Goal: Task Accomplishment & Management: Use online tool/utility

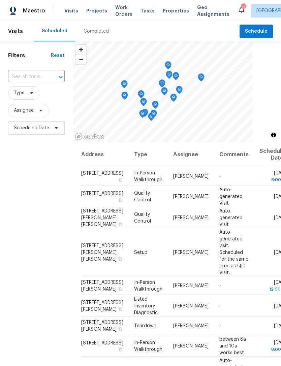
click at [96, 13] on span "Projects" at bounding box center [96, 10] width 21 height 7
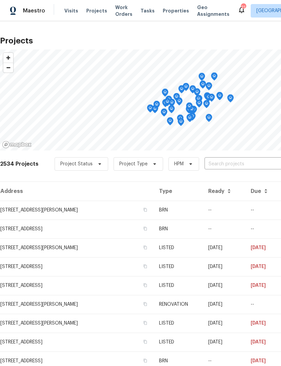
click at [166, 11] on span "Properties" at bounding box center [176, 10] width 26 height 7
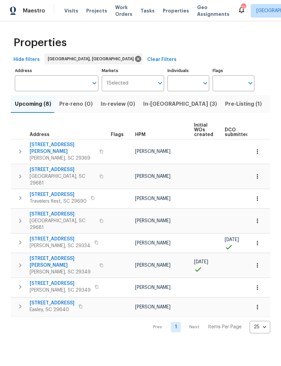
click at [225, 106] on span "Pre-Listing (1)" at bounding box center [243, 103] width 37 height 9
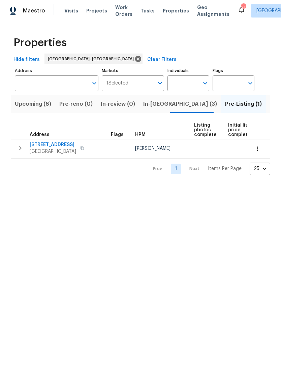
click at [270, 104] on span "Listed (27)" at bounding box center [284, 103] width 29 height 9
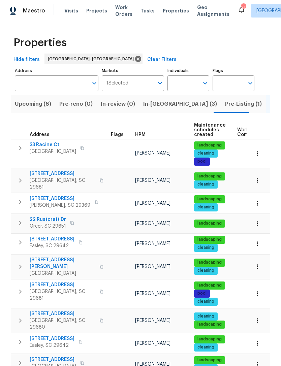
click at [149, 106] on span "In-[GEOGRAPHIC_DATA] (3)" at bounding box center [180, 103] width 74 height 9
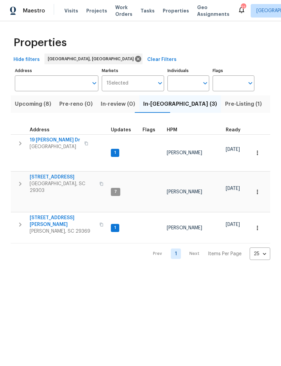
click at [57, 215] on span "[STREET_ADDRESS][PERSON_NAME]" at bounding box center [63, 221] width 66 height 13
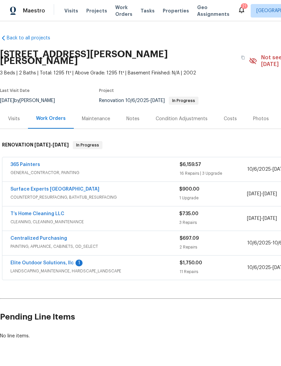
click at [18, 162] on link "365 Painters" at bounding box center [25, 164] width 30 height 5
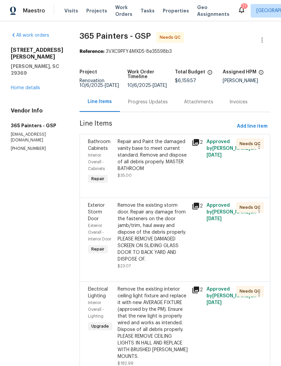
scroll to position [0, 0]
click at [239, 142] on span "Needs QC" at bounding box center [251, 143] width 24 height 7
click at [244, 144] on span "Needs QC" at bounding box center [251, 143] width 24 height 7
click at [244, 139] on div "Needs QC" at bounding box center [250, 143] width 28 height 11
click at [140, 152] on div "Repair and Paint the damaged vanity base to meet current standard. Remove and d…" at bounding box center [153, 155] width 70 height 34
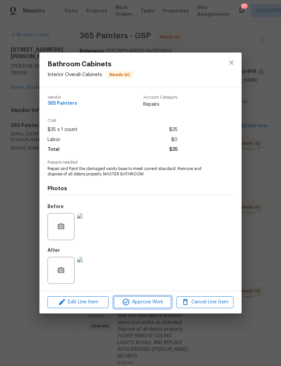
click at [150, 299] on span "Approve Work" at bounding box center [142, 302] width 53 height 8
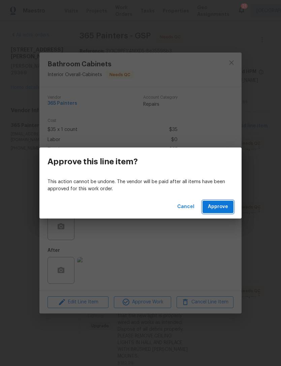
click at [219, 209] on span "Approve" at bounding box center [218, 207] width 20 height 8
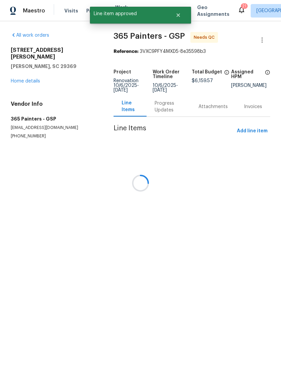
scroll to position [0, 0]
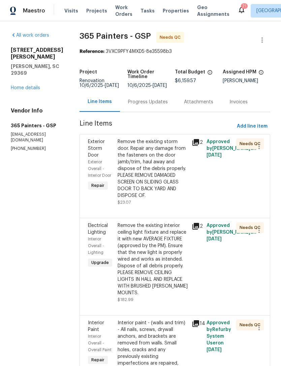
click at [176, 160] on div "Remove the existing storm door. Repair any damage from the fasteners on the doo…" at bounding box center [153, 168] width 70 height 61
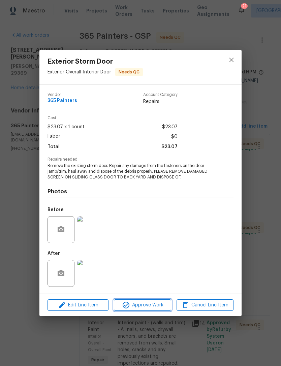
click at [152, 304] on span "Approve Work" at bounding box center [142, 305] width 53 height 8
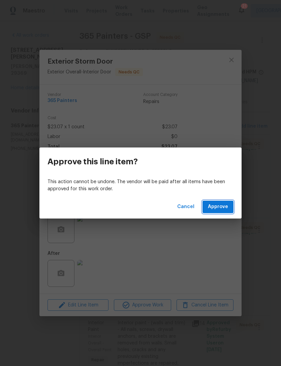
click at [223, 209] on span "Approve" at bounding box center [218, 207] width 20 height 8
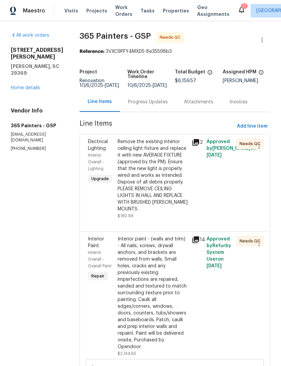
click at [168, 197] on div "Remove the existing interior ceiling light fixture and replace it with new AVER…" at bounding box center [153, 175] width 70 height 74
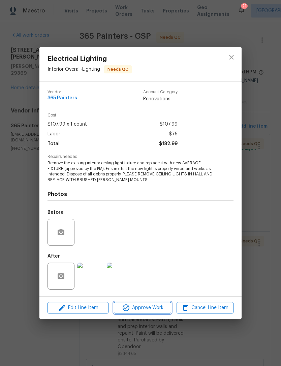
click at [156, 308] on span "Approve Work" at bounding box center [142, 308] width 53 height 8
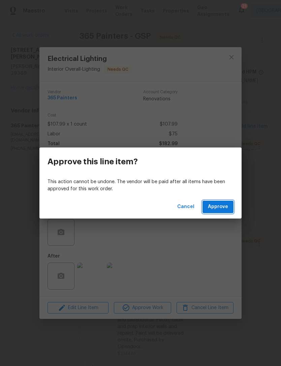
click at [224, 209] on span "Approve" at bounding box center [218, 207] width 20 height 8
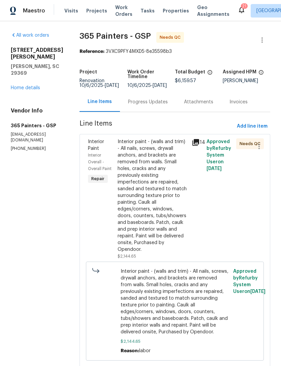
click at [182, 284] on span "Interior paint - (walls and trim) - All nails, screws, drywall anchors, and bra…" at bounding box center [175, 301] width 109 height 67
click at [207, 298] on span "Interior paint - (walls and trim) - All nails, screws, drywall anchors, and bra…" at bounding box center [175, 301] width 109 height 67
click at [156, 196] on div "Interior paint - (walls and trim) - All nails, screws, drywall anchors, and bra…" at bounding box center [153, 195] width 70 height 115
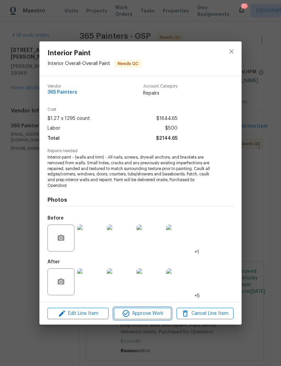
click at [155, 311] on span "Approve Work" at bounding box center [142, 314] width 53 height 8
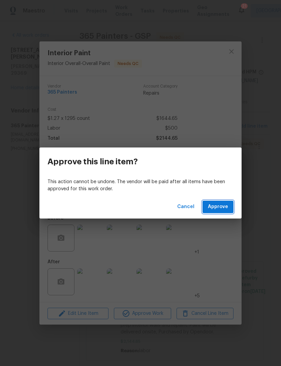
click at [221, 209] on span "Approve" at bounding box center [218, 207] width 20 height 8
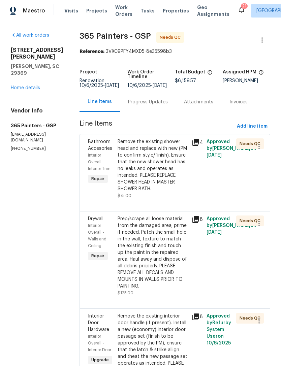
click at [163, 171] on div "Remove the existing shower head and replace with new (PM to confirm style/finis…" at bounding box center [153, 165] width 70 height 54
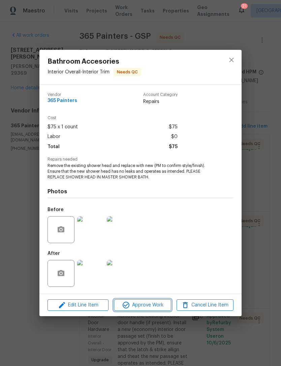
click at [149, 303] on span "Approve Work" at bounding box center [142, 305] width 53 height 8
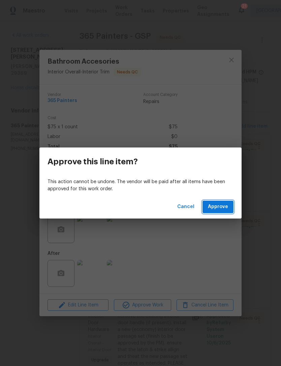
click at [226, 206] on span "Approve" at bounding box center [218, 207] width 20 height 8
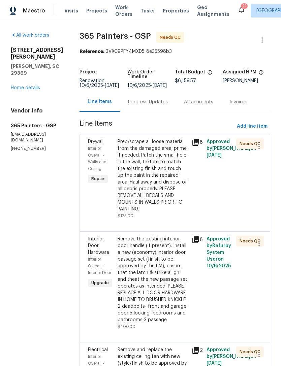
click at [158, 169] on div "Prep/scrape all loose material from the damaged area; prime if needed. Patch th…" at bounding box center [153, 175] width 70 height 74
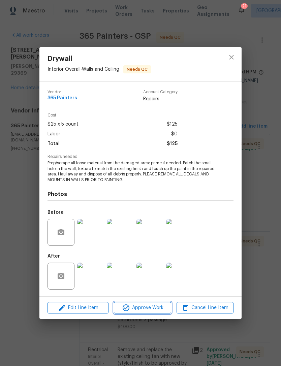
click at [153, 312] on span "Approve Work" at bounding box center [142, 308] width 53 height 8
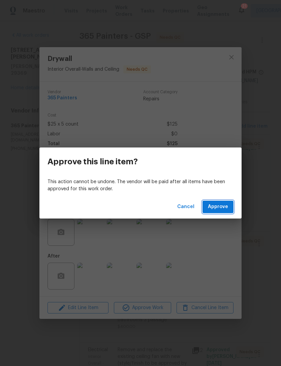
click at [223, 210] on span "Approve" at bounding box center [218, 207] width 20 height 8
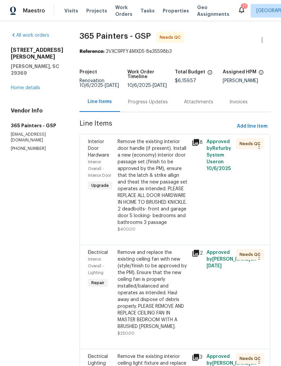
click at [162, 171] on div "Remove the existing interior door handle (if present). Install a new (economy) …" at bounding box center [153, 182] width 70 height 88
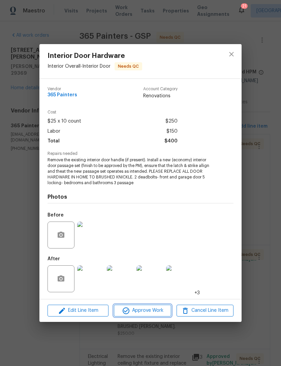
click at [158, 311] on span "Approve Work" at bounding box center [142, 311] width 53 height 8
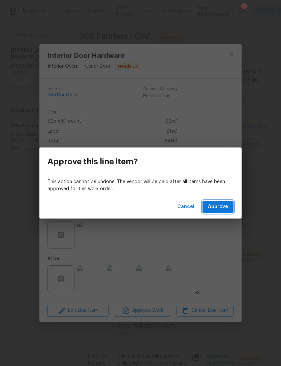
click at [221, 211] on button "Approve" at bounding box center [217, 207] width 31 height 12
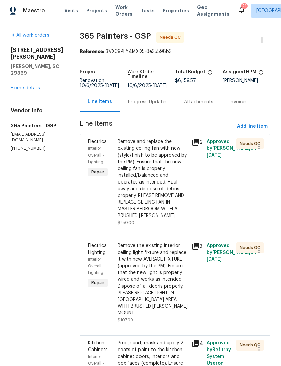
click at [163, 180] on div "Remove and replace the existing ceiling fan with new (style/finish to be approv…" at bounding box center [153, 178] width 70 height 81
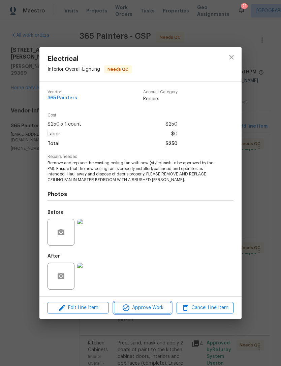
click at [157, 309] on span "Approve Work" at bounding box center [142, 308] width 53 height 8
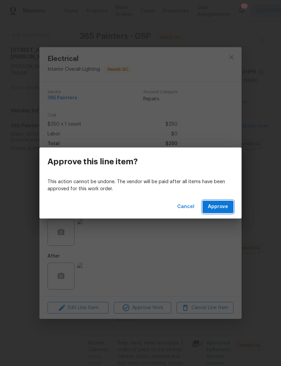
click at [228, 212] on button "Approve" at bounding box center [217, 207] width 31 height 12
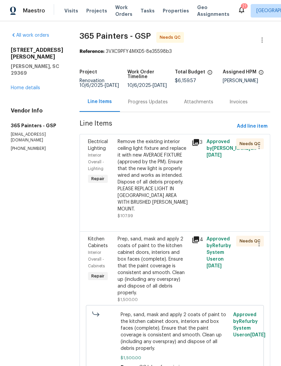
click at [157, 186] on div "Remove the existing interior ceiling light fixture and replace it with new AVER…" at bounding box center [153, 175] width 70 height 74
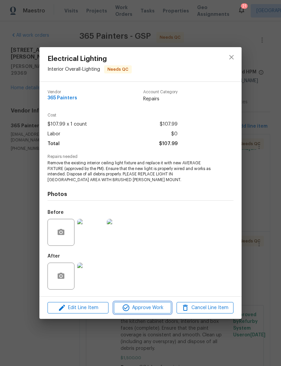
click at [149, 307] on span "Approve Work" at bounding box center [142, 308] width 53 height 8
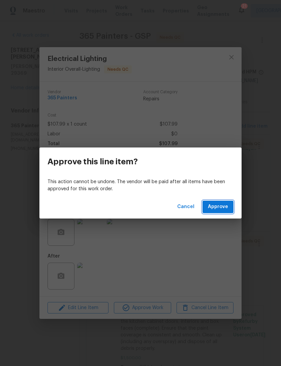
click at [220, 204] on span "Approve" at bounding box center [218, 207] width 20 height 8
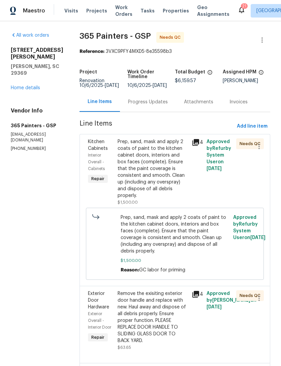
click at [152, 171] on div "Prep, sand, mask and apply 2 coats of paint to the kitchen cabinet doors, inter…" at bounding box center [153, 168] width 70 height 61
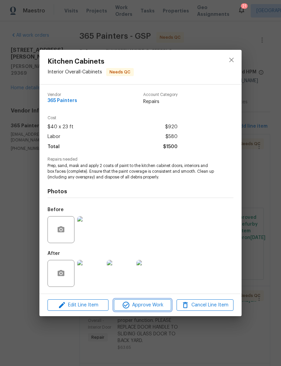
click at [152, 307] on span "Approve Work" at bounding box center [142, 305] width 53 height 8
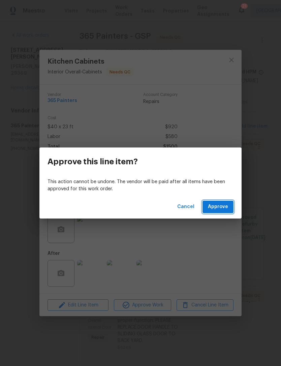
click at [221, 210] on span "Approve" at bounding box center [218, 207] width 20 height 8
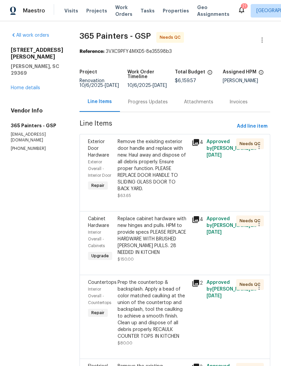
click at [158, 237] on div "Replace cabinet hardware with new hinges and pulls. HPM to provide specs PLEASE…" at bounding box center [153, 236] width 70 height 40
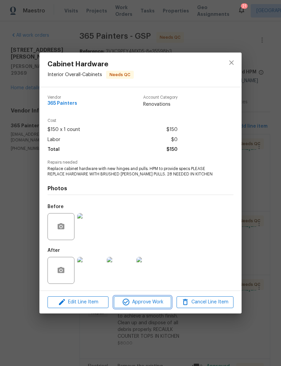
click at [151, 302] on span "Approve Work" at bounding box center [142, 302] width 53 height 8
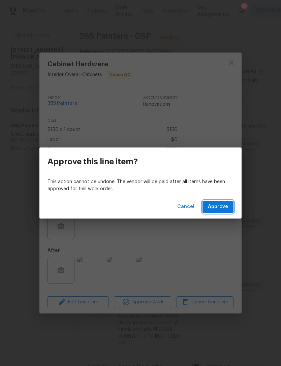
click at [221, 207] on span "Approve" at bounding box center [218, 207] width 20 height 8
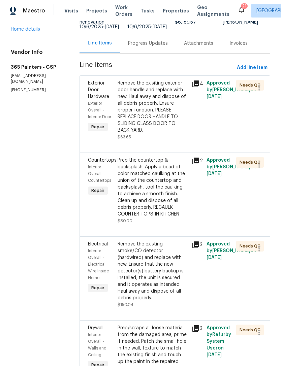
scroll to position [66, 0]
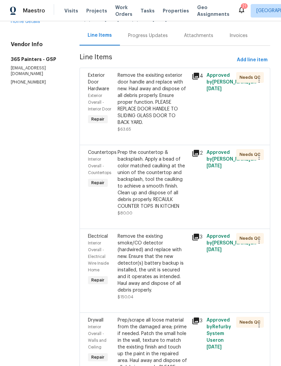
click at [147, 251] on div "Remove the existing smoke/CO detector (hardwired) and replace with new. Ensure …" at bounding box center [153, 263] width 70 height 61
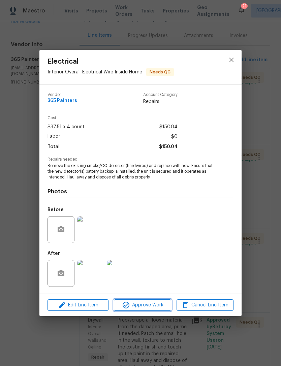
click at [149, 306] on span "Approve Work" at bounding box center [142, 305] width 53 height 8
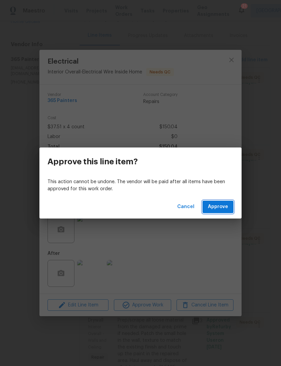
click at [221, 207] on span "Approve" at bounding box center [218, 207] width 20 height 8
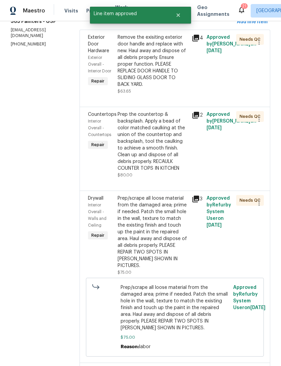
scroll to position [109, 0]
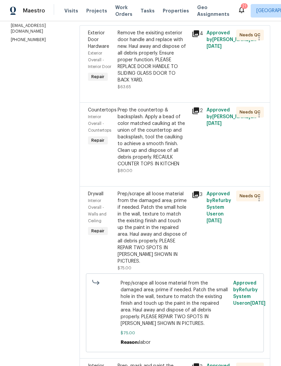
click at [164, 235] on div "Prep/scrape all loose material from the damaged area; prime if needed. Patch th…" at bounding box center [153, 228] width 70 height 74
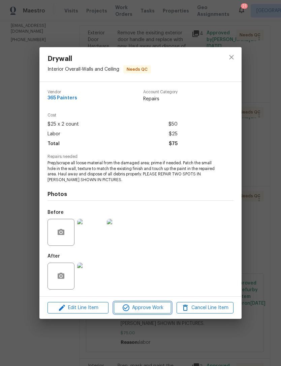
click at [155, 310] on span "Approve Work" at bounding box center [142, 308] width 53 height 8
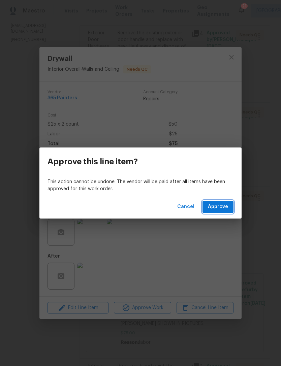
click at [222, 206] on span "Approve" at bounding box center [218, 207] width 20 height 8
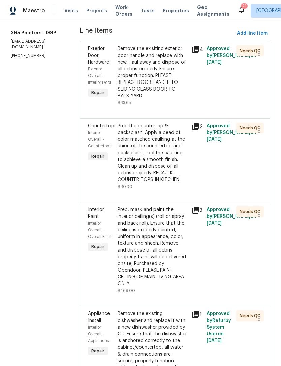
scroll to position [93, 0]
click at [156, 228] on div "Prep, mask and paint the interior ceiling(s) (roll or spray and back roll). Ens…" at bounding box center [153, 247] width 70 height 81
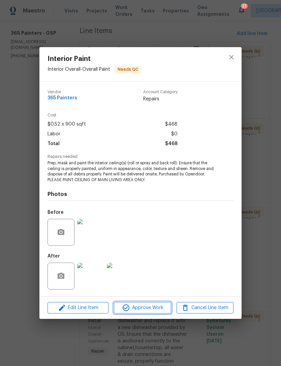
click at [152, 307] on span "Approve Work" at bounding box center [142, 308] width 53 height 8
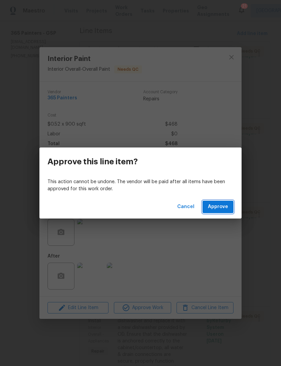
click at [221, 211] on span "Approve" at bounding box center [218, 207] width 20 height 8
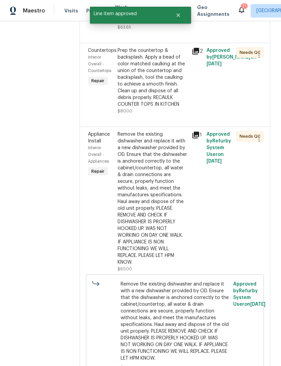
scroll to position [169, 0]
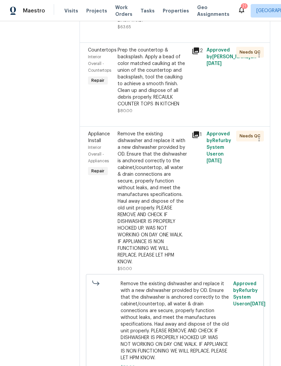
click at [162, 170] on div "Remove the existing dishwasher and replace it with a new dishwasher provided by…" at bounding box center [153, 198] width 70 height 135
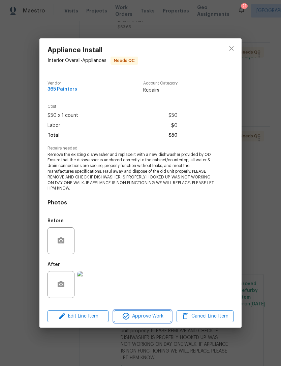
click at [148, 316] on span "Approve Work" at bounding box center [142, 316] width 53 height 8
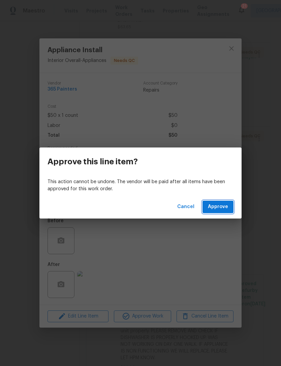
click at [225, 209] on span "Approve" at bounding box center [218, 207] width 20 height 8
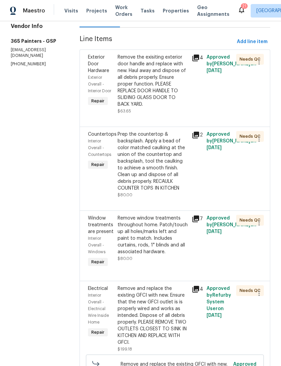
scroll to position [87, 0]
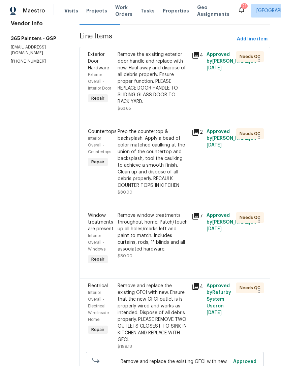
click at [175, 224] on div "Remove window treatments throughout home. Patch/touch up all holes/marks left a…" at bounding box center [153, 232] width 70 height 40
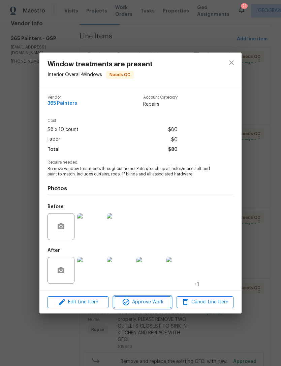
click at [152, 303] on span "Approve Work" at bounding box center [142, 302] width 53 height 8
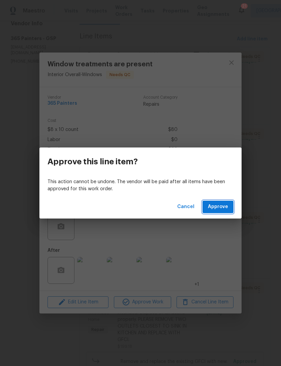
click at [222, 210] on span "Approve" at bounding box center [218, 207] width 20 height 8
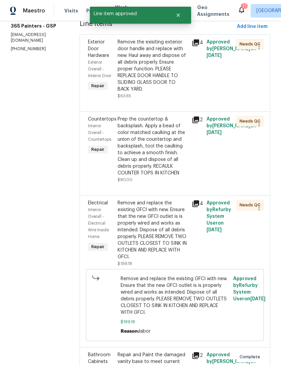
scroll to position [117, 0]
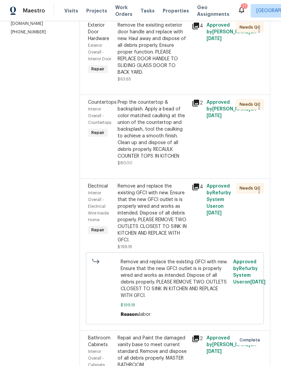
click at [160, 209] on div "Remove and replace the existing GFCI with new. Ensure that the new GFCI outlet …" at bounding box center [153, 213] width 70 height 61
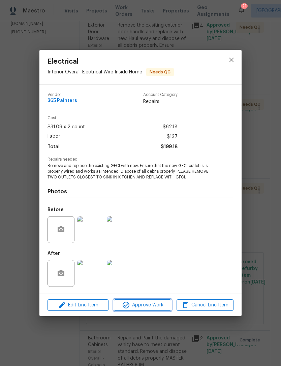
click at [148, 306] on span "Approve Work" at bounding box center [142, 305] width 53 height 8
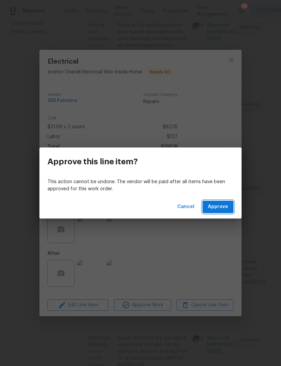
click at [223, 207] on span "Approve" at bounding box center [218, 207] width 20 height 8
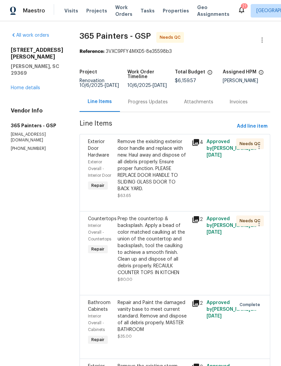
scroll to position [0, 0]
